Goal: Find specific page/section: Find specific page/section

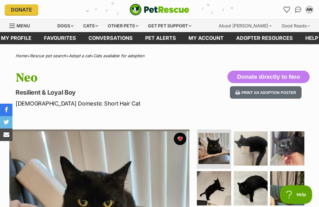
click at [61, 38] on link "Favourites" at bounding box center [60, 38] width 45 height 12
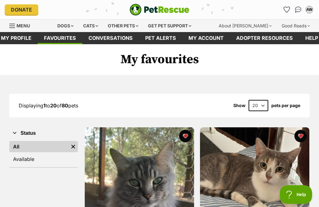
click at [35, 159] on link "Available" at bounding box center [43, 159] width 69 height 11
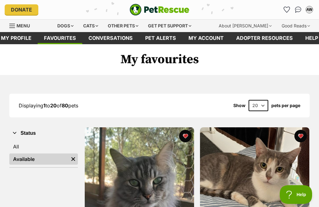
click at [23, 143] on link "All" at bounding box center [43, 146] width 69 height 11
